Goal: Find specific page/section: Find specific page/section

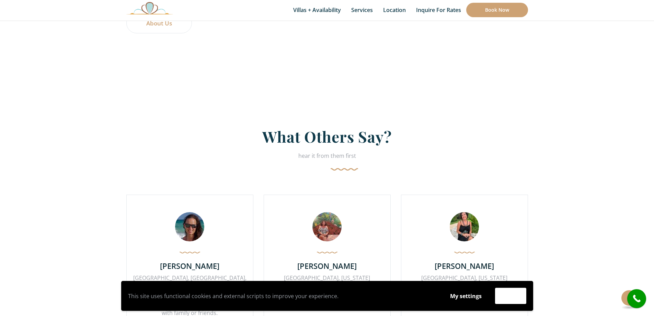
scroll to position [1511, 0]
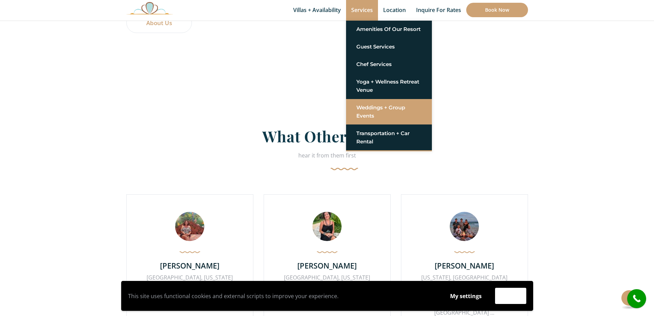
click at [369, 112] on link "Weddings + Group Events" at bounding box center [388, 111] width 65 height 21
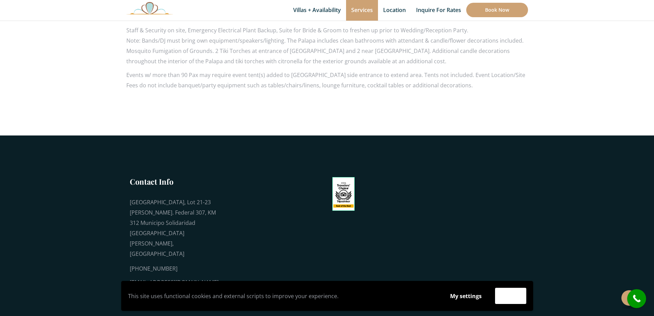
scroll to position [819, 0]
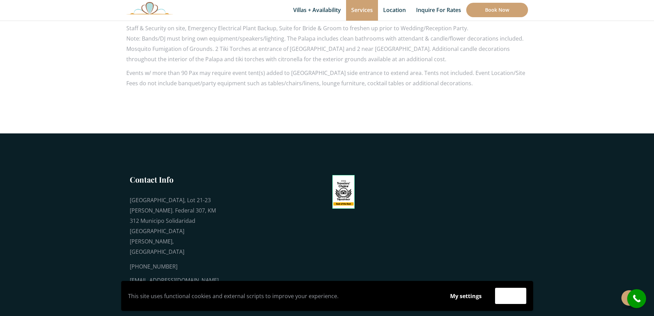
drag, startPoint x: 211, startPoint y: 249, endPoint x: 133, endPoint y: 250, distance: 78.3
click at [128, 249] on div "Contact Info [GEOGRAPHIC_DATA], Lot 21-23 [PERSON_NAME]. Federal 307, KM 312 Mu…" at bounding box center [172, 229] width 93 height 111
